Goal: Information Seeking & Learning: Learn about a topic

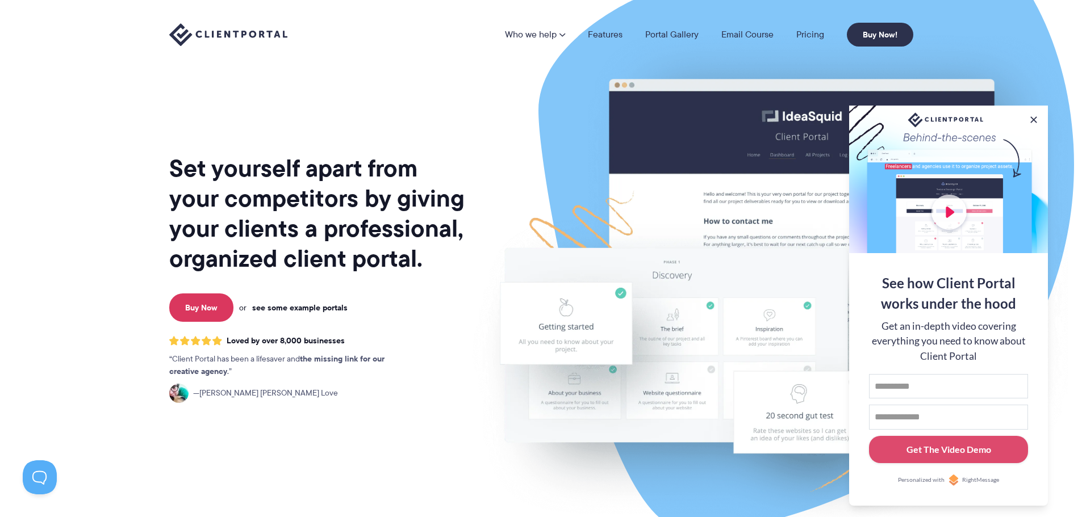
click at [316, 307] on link "see some example portals" at bounding box center [299, 308] width 95 height 10
